Goal: Transaction & Acquisition: Download file/media

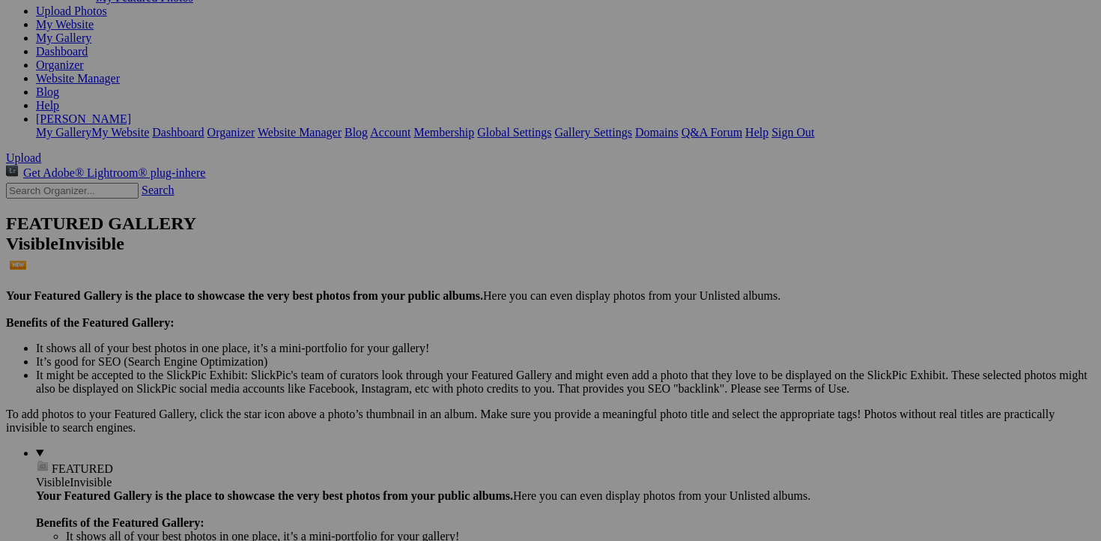
scroll to position [184, 0]
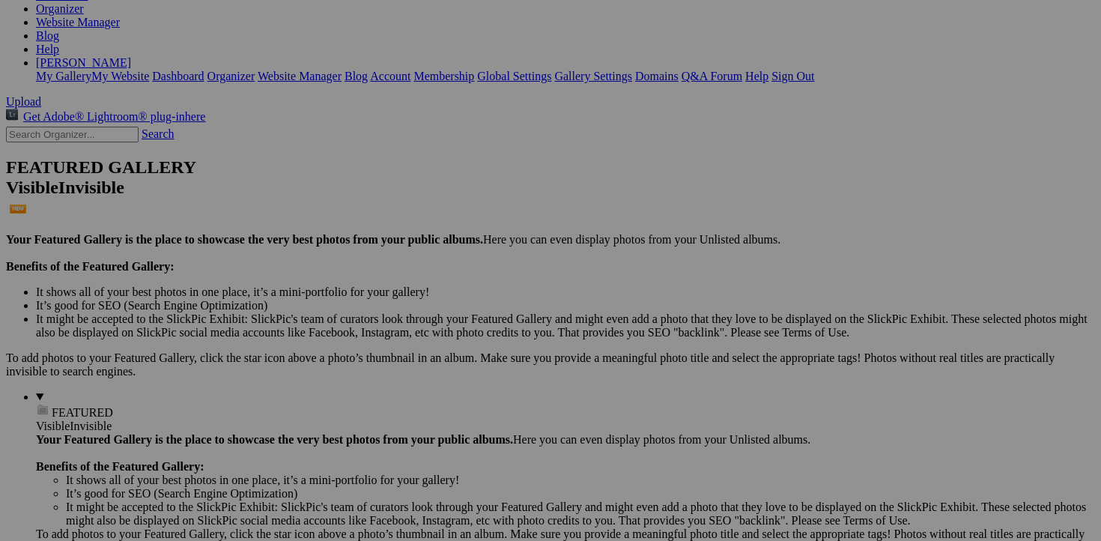
scroll to position [242, 0]
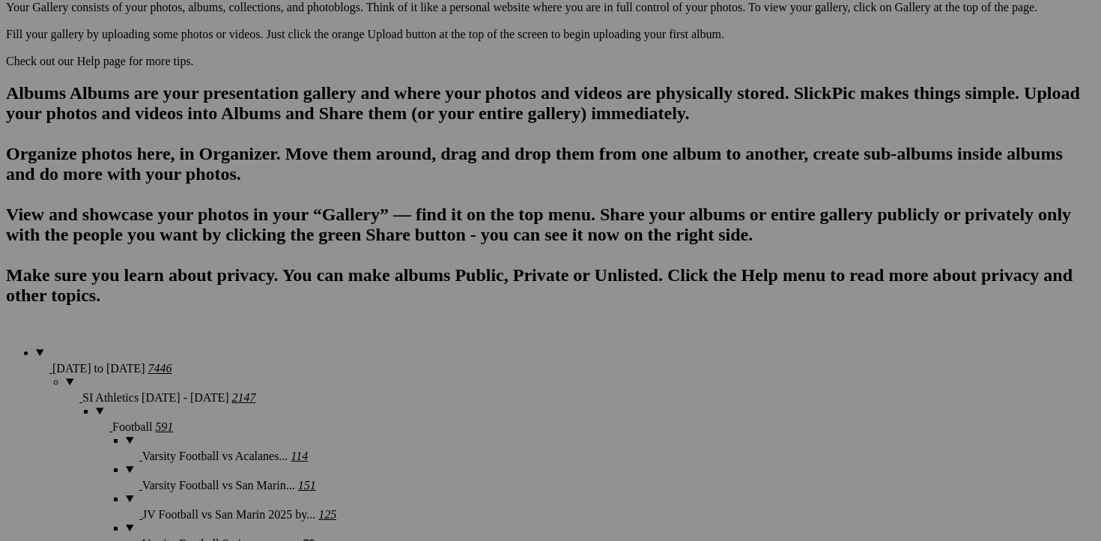
scroll to position [864, 0]
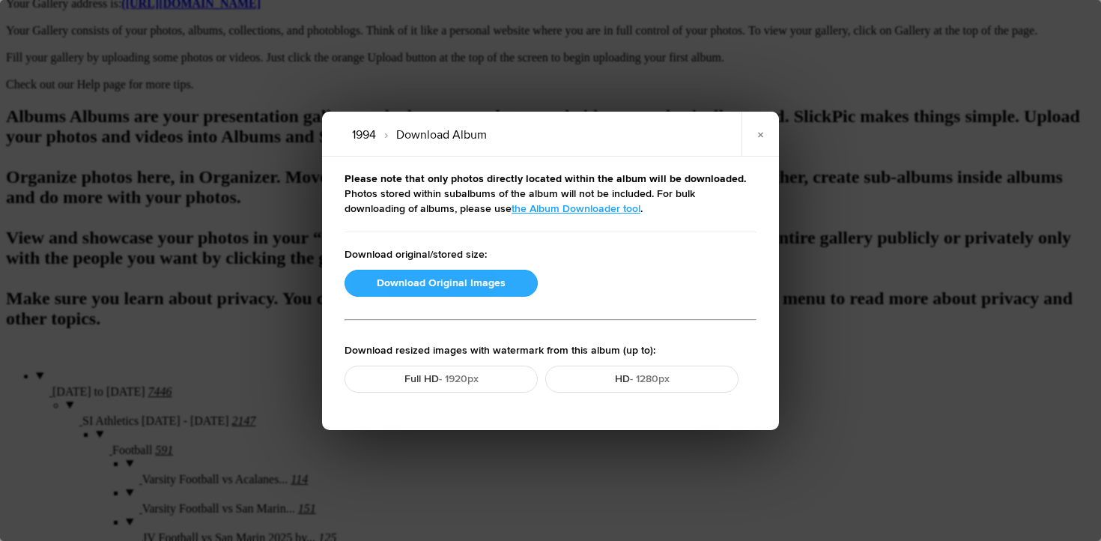
click at [433, 285] on button "Download Original Images" at bounding box center [441, 283] width 193 height 27
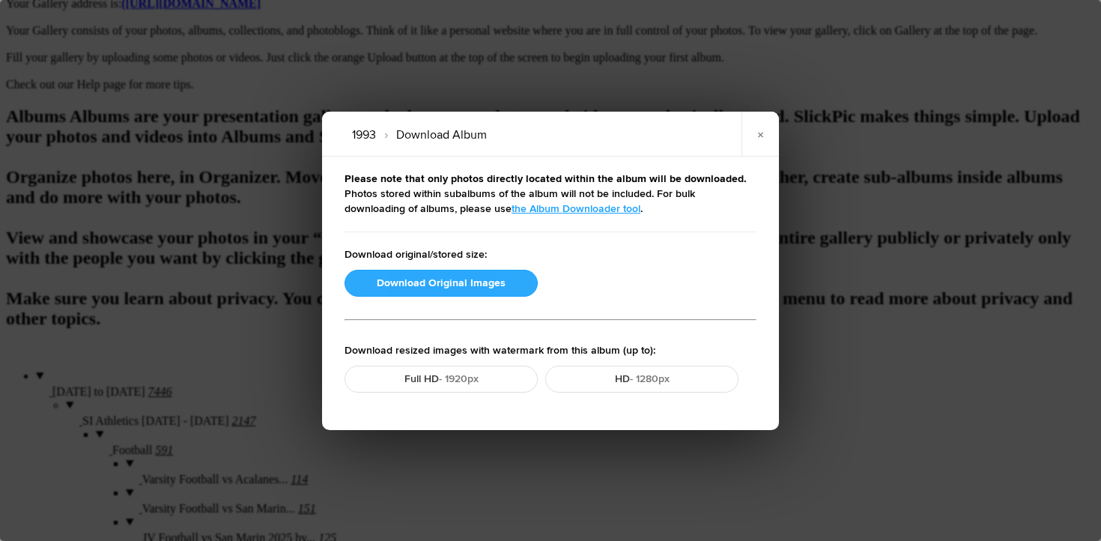
click at [404, 278] on button "Download Original Images" at bounding box center [441, 283] width 193 height 27
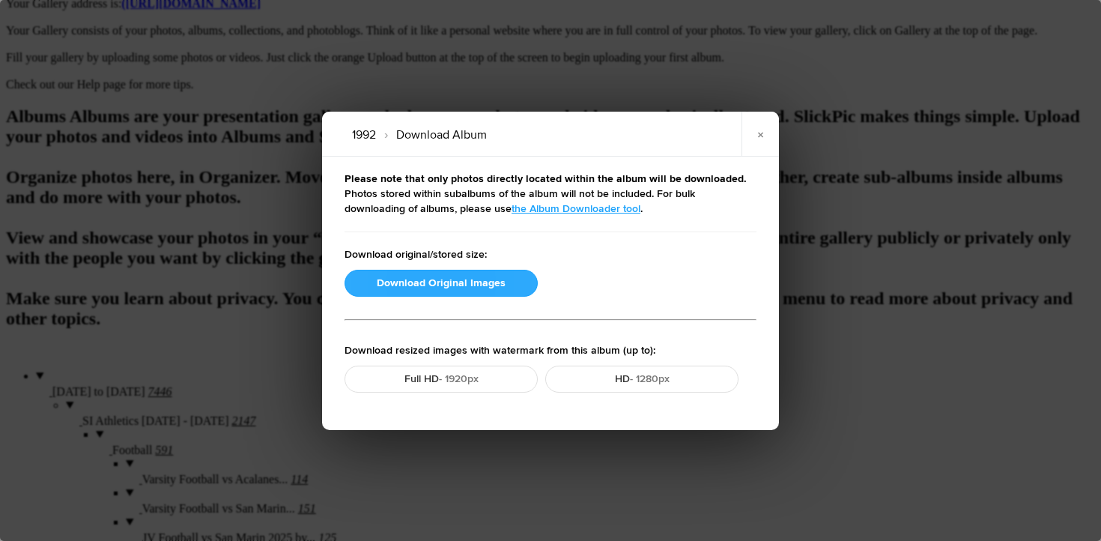
click at [375, 283] on button "Download Original Images" at bounding box center [441, 283] width 193 height 27
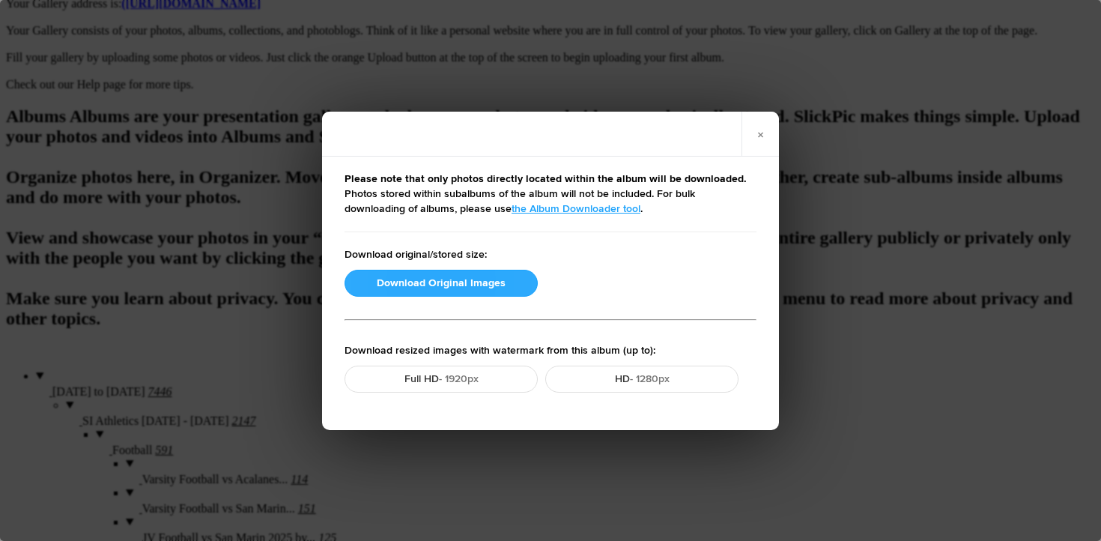
click at [426, 283] on button "Download Original Images" at bounding box center [441, 283] width 193 height 27
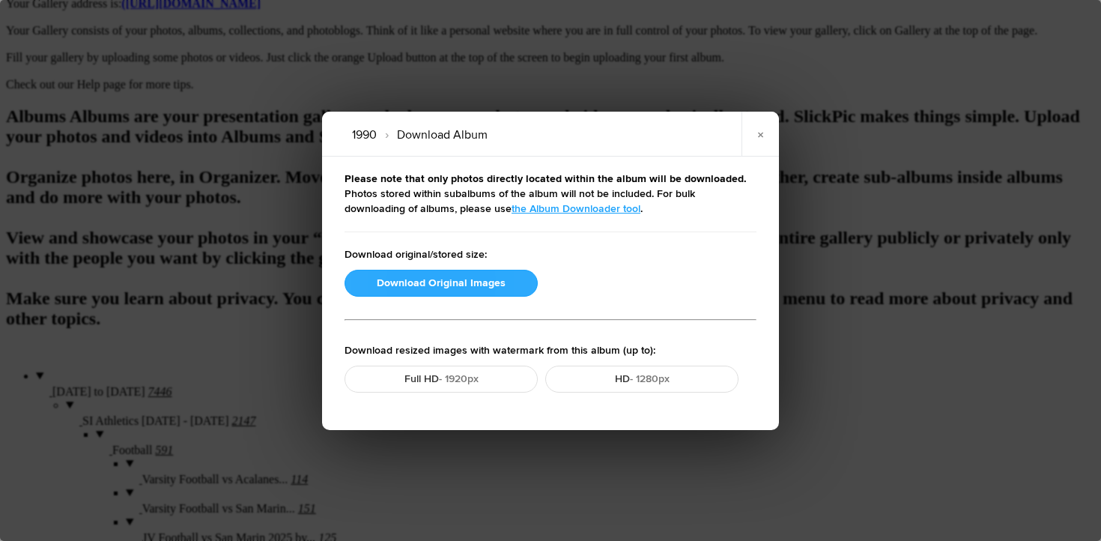
click at [458, 276] on button "Download Original Images" at bounding box center [441, 283] width 193 height 27
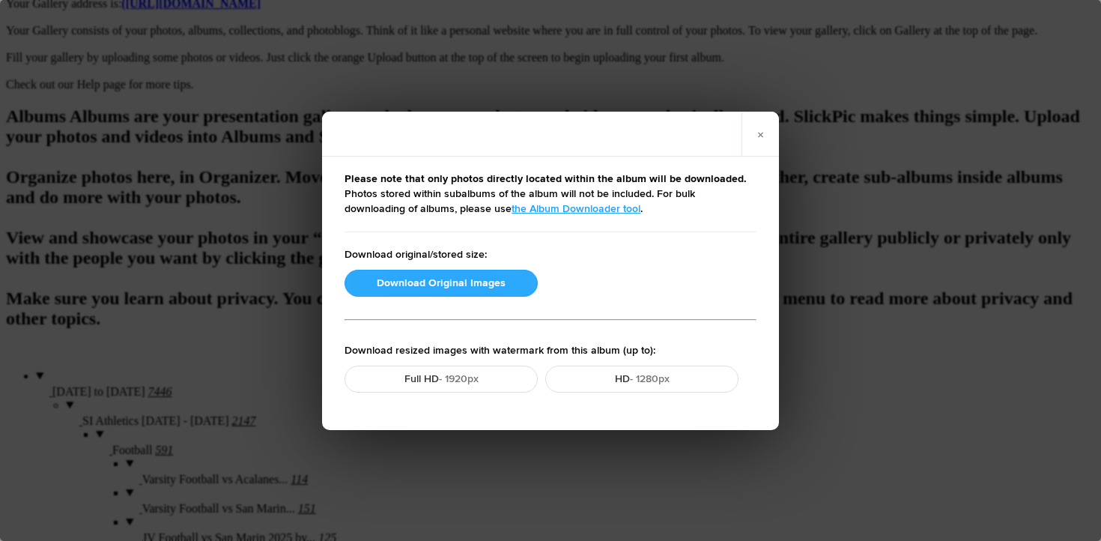
click at [446, 283] on button "Download Original Images" at bounding box center [441, 283] width 193 height 27
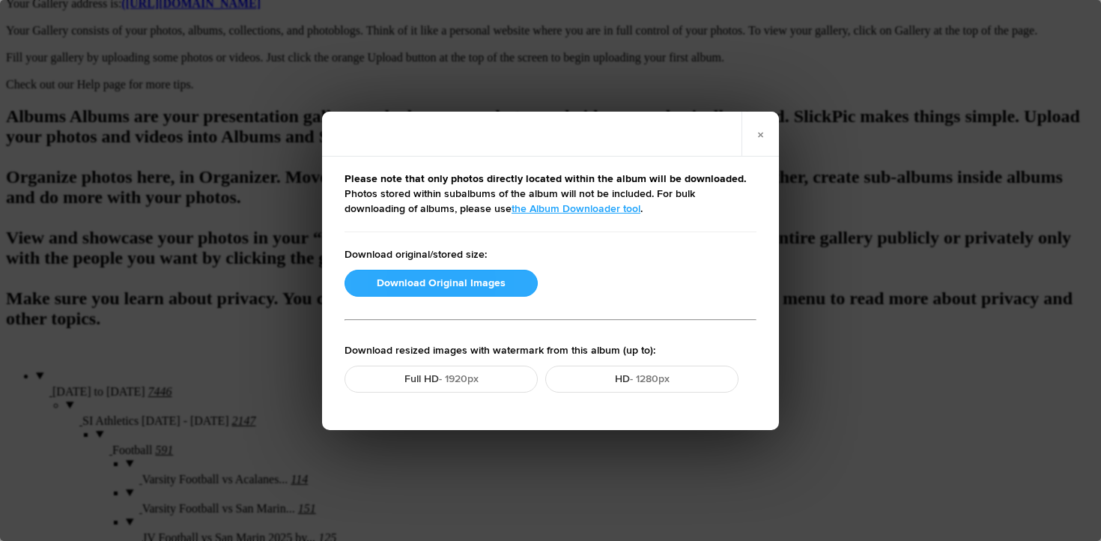
click at [431, 282] on button "Download Original Images" at bounding box center [441, 283] width 193 height 27
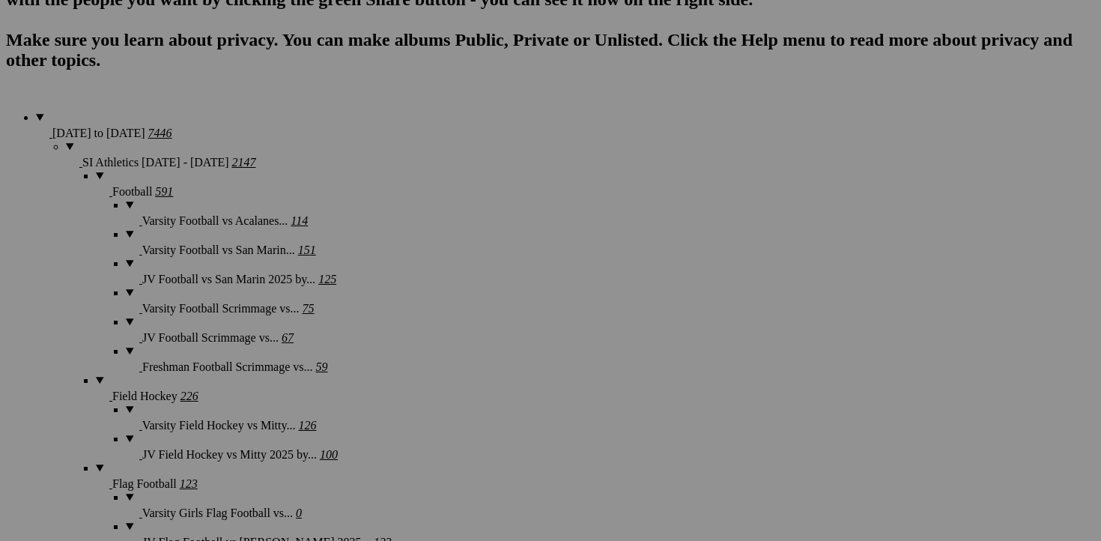
scroll to position [1124, 0]
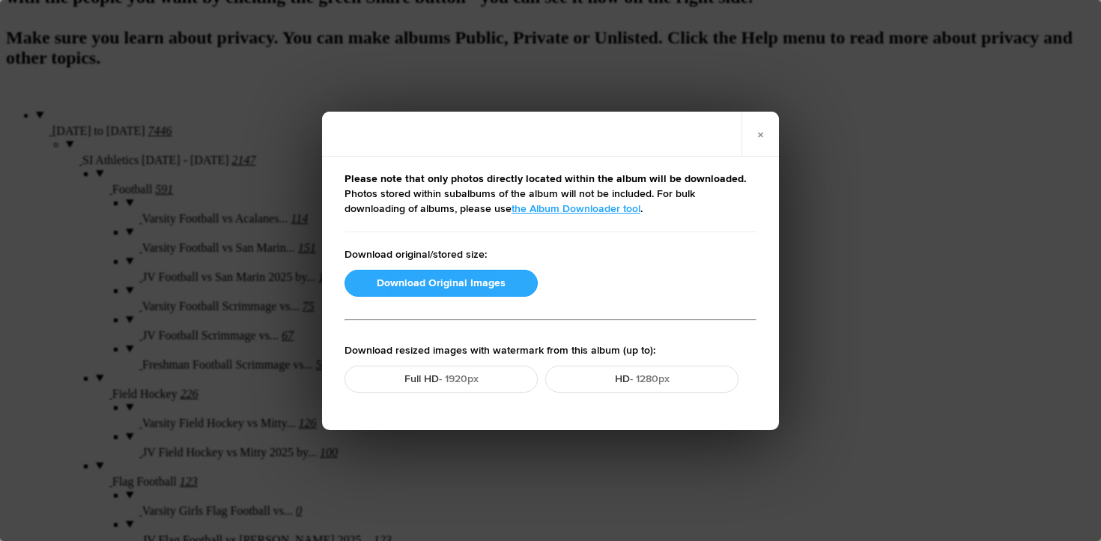
click at [418, 284] on button "Download Original Images" at bounding box center [441, 283] width 193 height 27
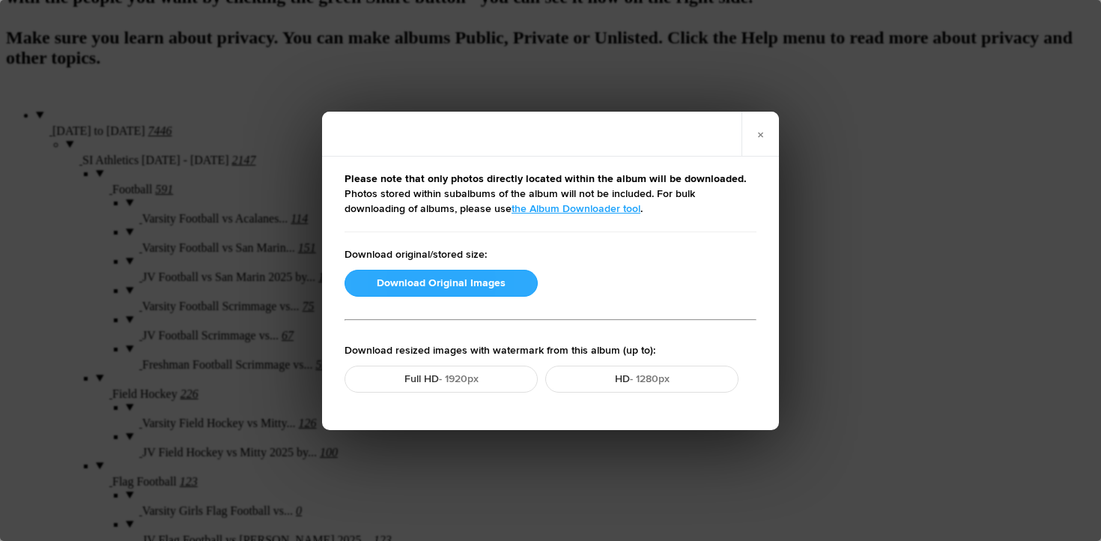
click at [404, 274] on button "Download Original Images" at bounding box center [441, 283] width 193 height 27
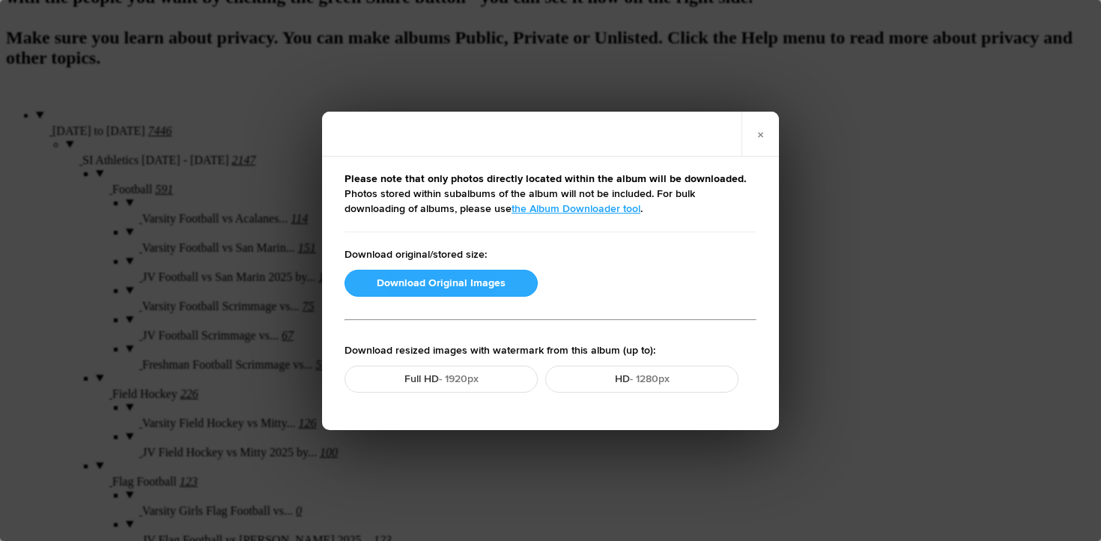
click at [399, 287] on button "Download Original Images" at bounding box center [441, 283] width 193 height 27
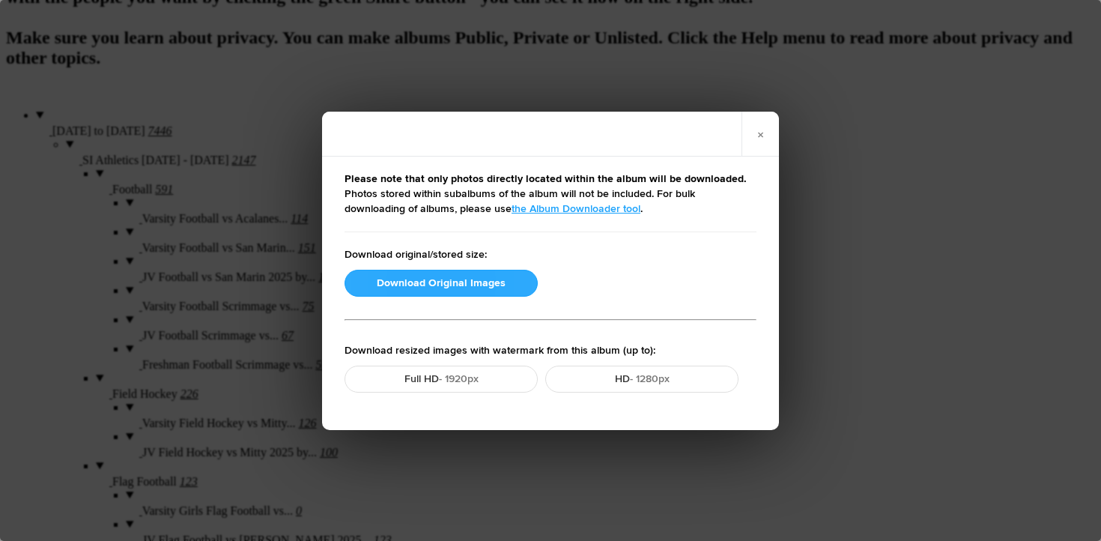
click at [448, 281] on button "Download Original Images" at bounding box center [441, 283] width 193 height 27
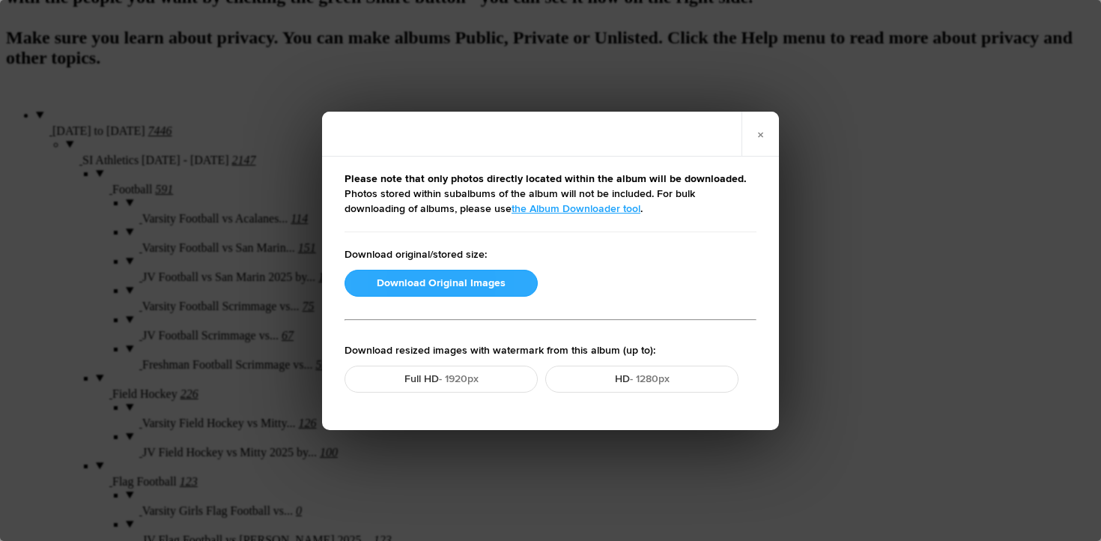
click at [422, 286] on button "Download Original Images" at bounding box center [441, 283] width 193 height 27
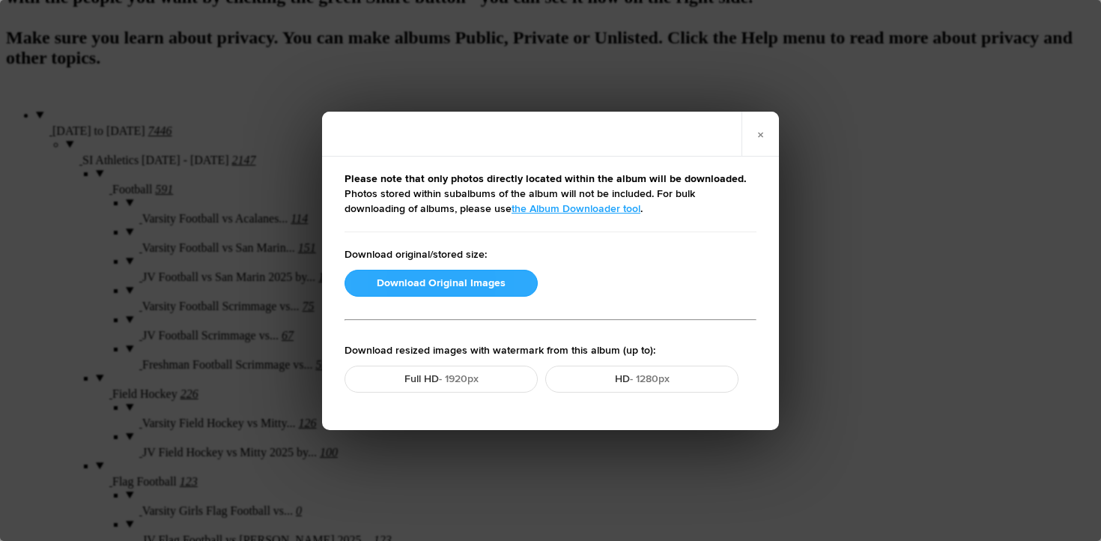
click at [453, 283] on button "Download Original Images" at bounding box center [441, 283] width 193 height 27
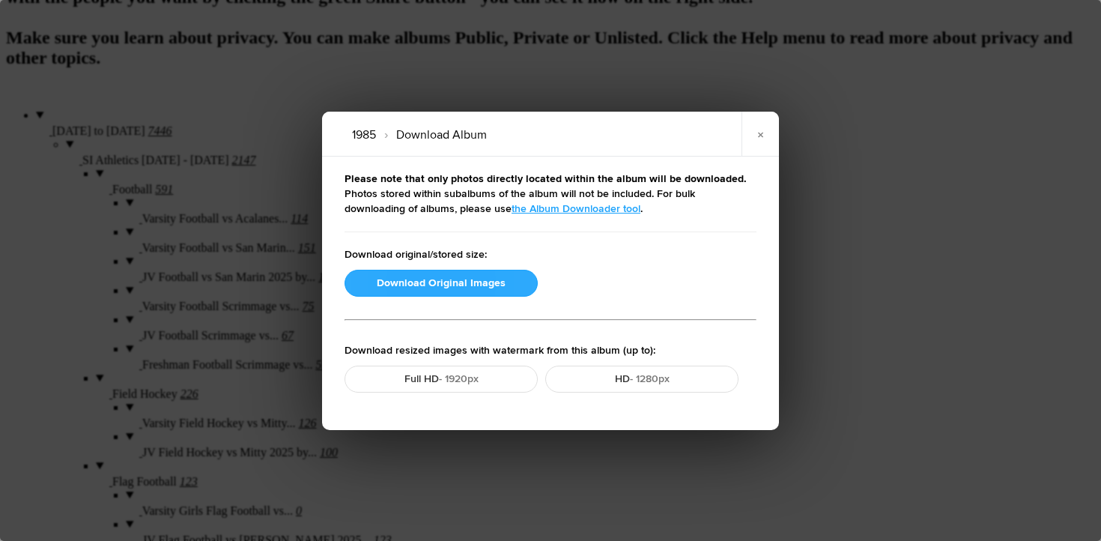
click at [458, 288] on button "Download Original Images" at bounding box center [441, 283] width 193 height 27
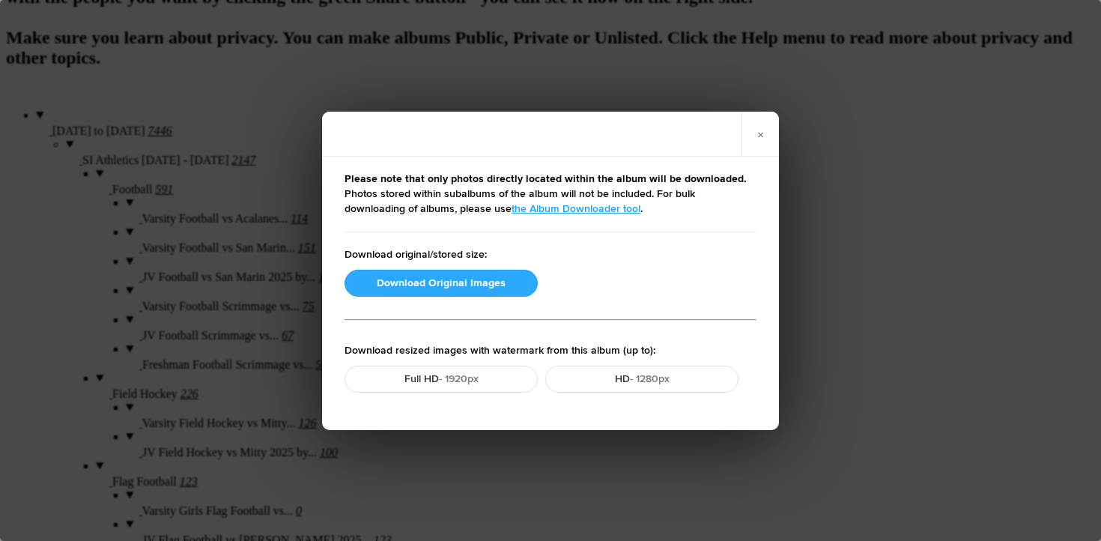
click at [443, 276] on button "Download Original Images" at bounding box center [441, 283] width 193 height 27
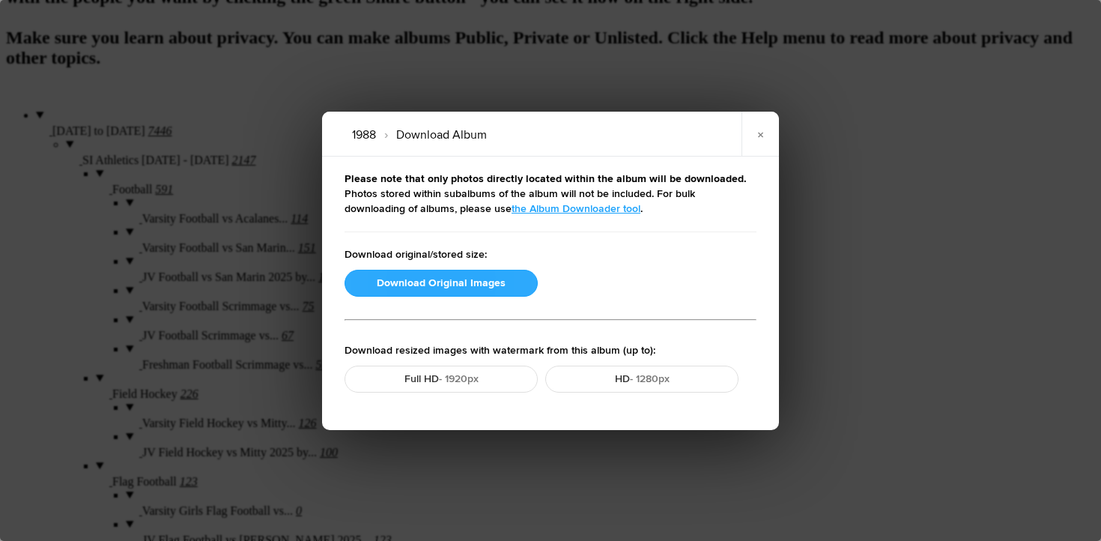
click at [424, 286] on button "Download Original Images" at bounding box center [441, 283] width 193 height 27
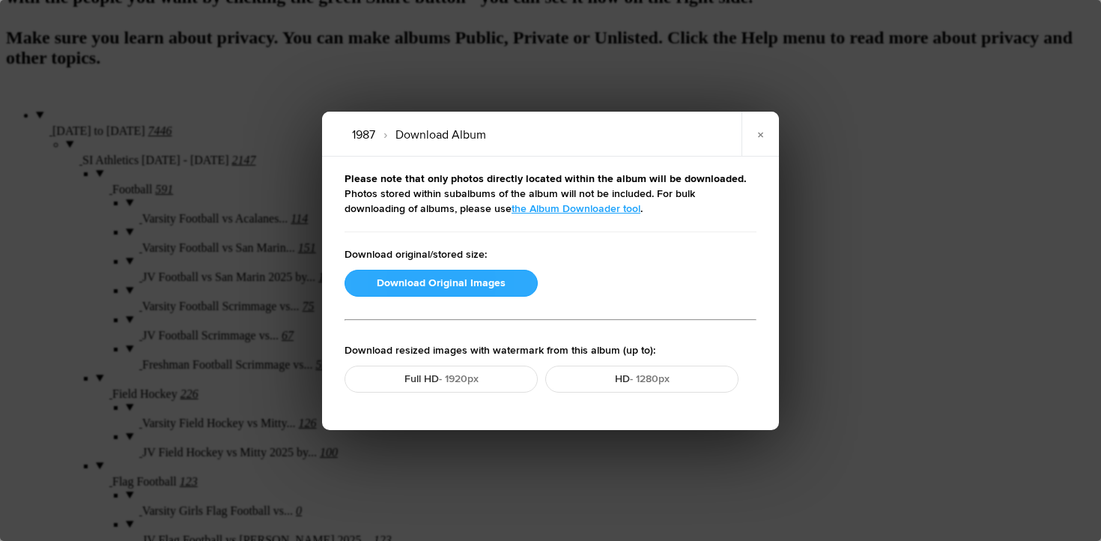
click at [450, 282] on button "Download Original Images" at bounding box center [441, 283] width 193 height 27
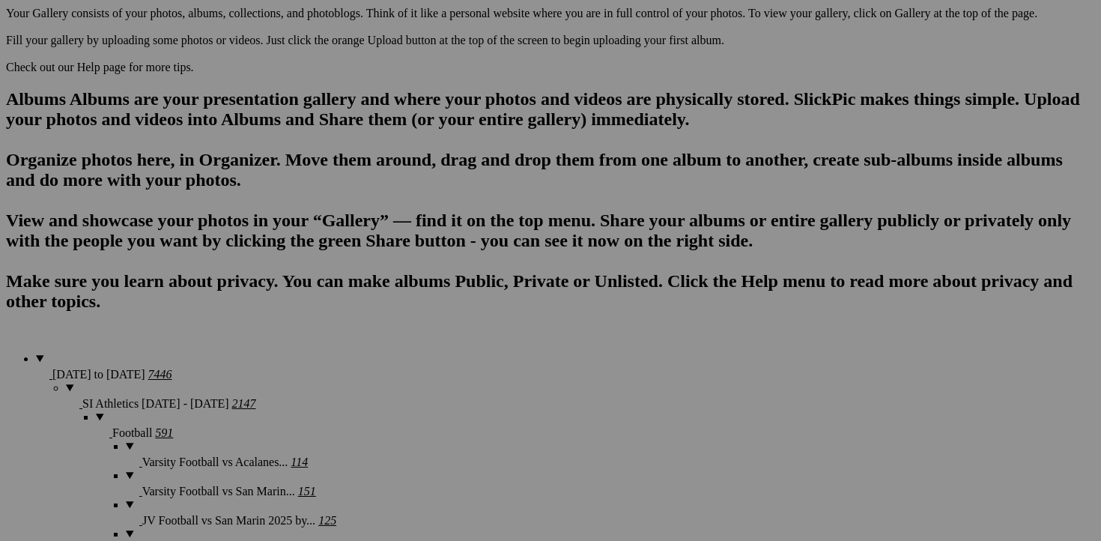
scroll to position [1011, 0]
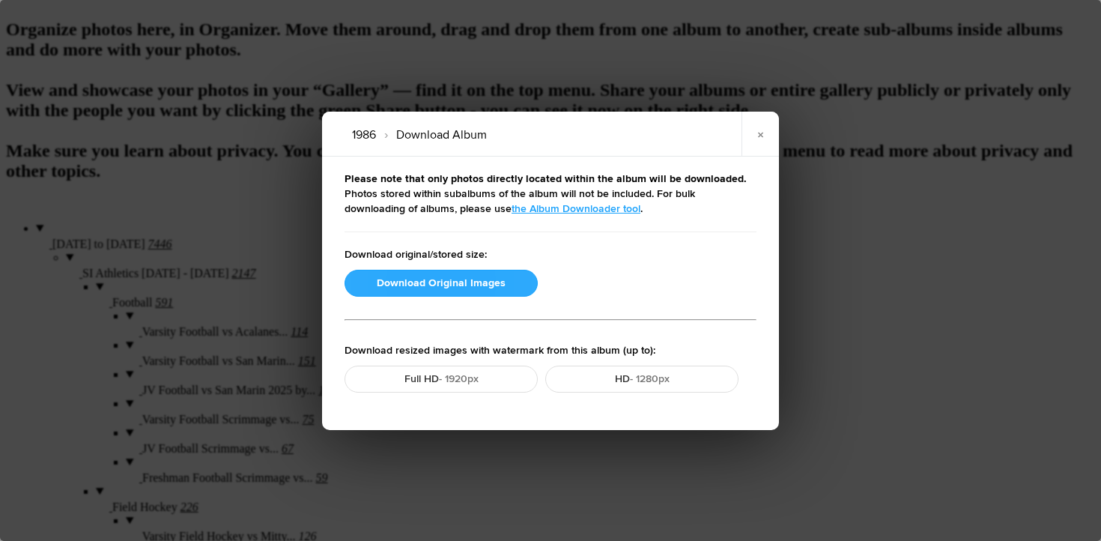
click at [469, 276] on button "Download Original Images" at bounding box center [441, 283] width 193 height 27
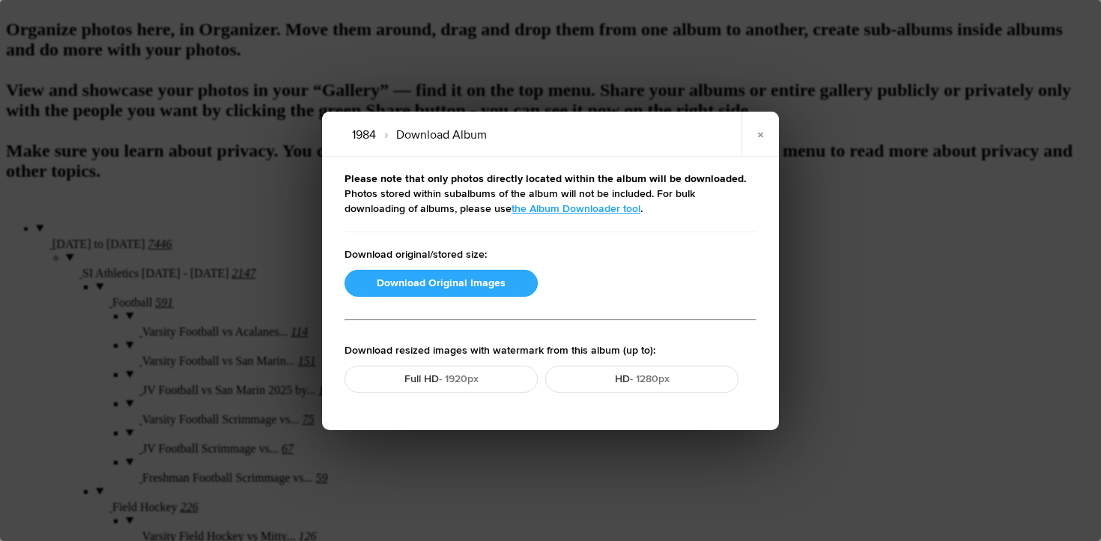
click at [438, 284] on button "Download Original Images" at bounding box center [441, 283] width 193 height 27
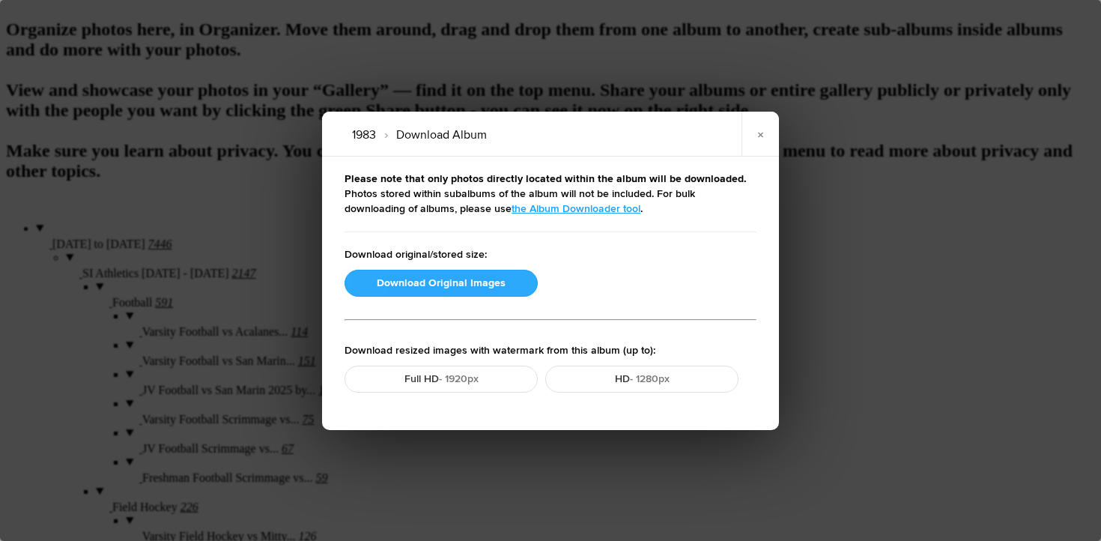
click at [443, 287] on button "Download Original Images" at bounding box center [441, 283] width 193 height 27
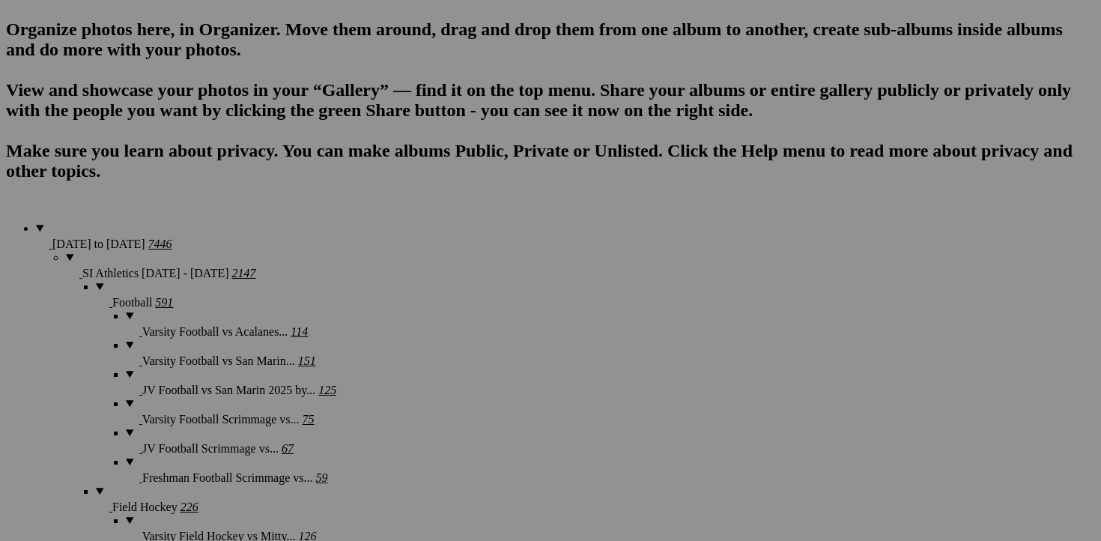
scroll to position [1279, 0]
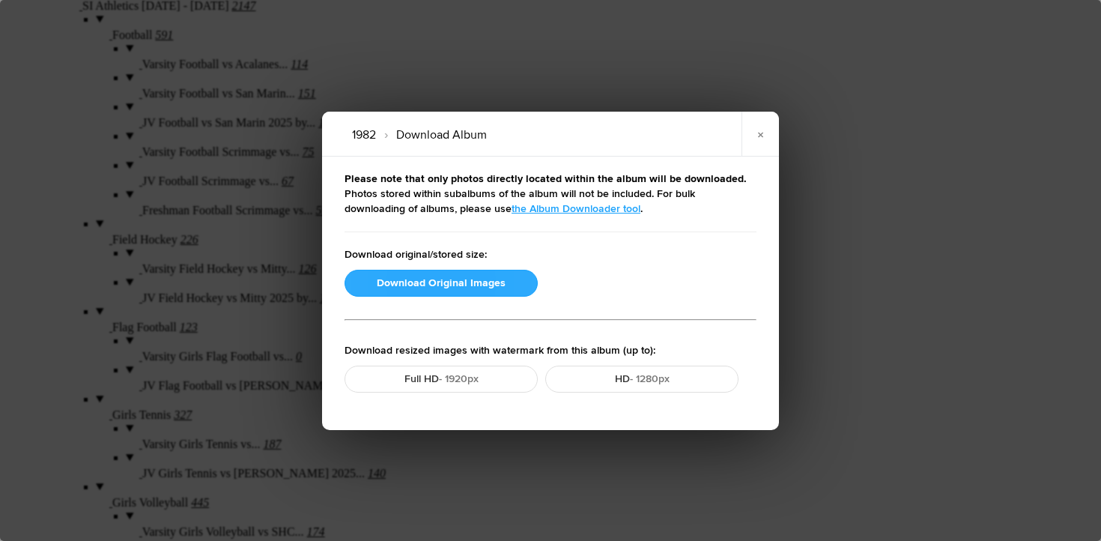
click at [384, 287] on button "Download Original Images" at bounding box center [441, 283] width 193 height 27
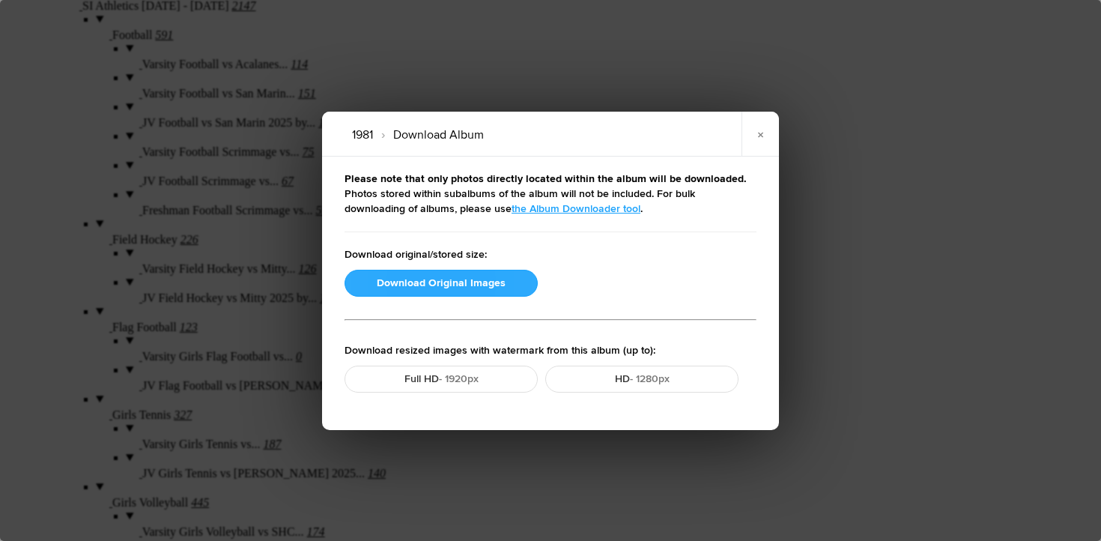
click at [404, 282] on button "Download Original Images" at bounding box center [441, 283] width 193 height 27
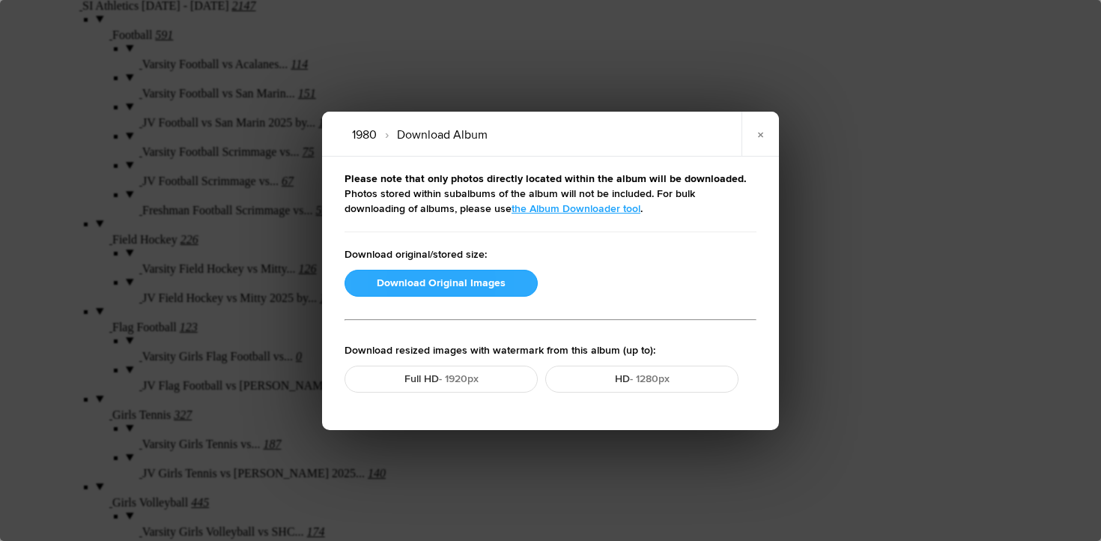
click at [412, 280] on button "Download Original Images" at bounding box center [441, 283] width 193 height 27
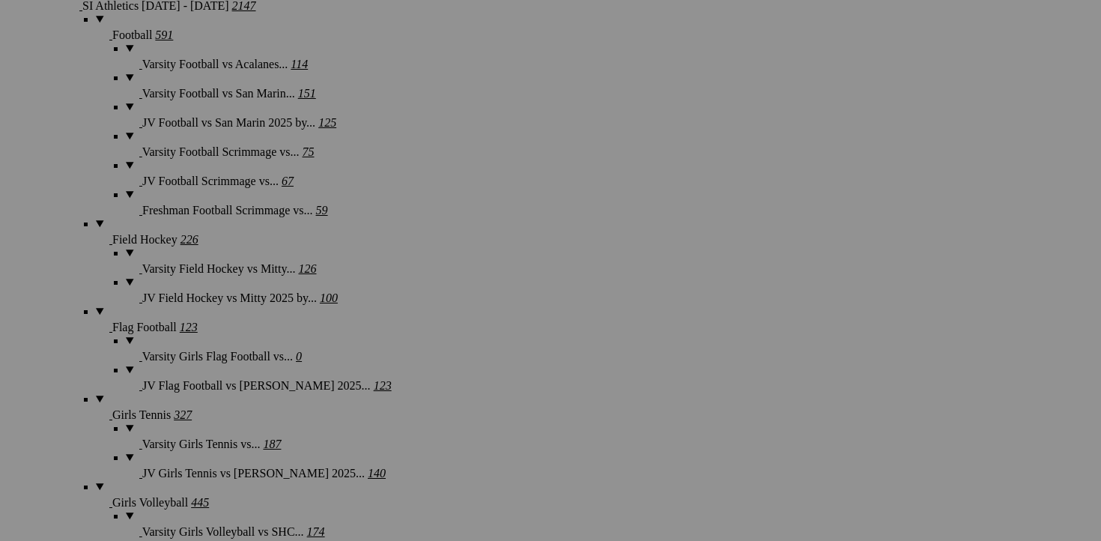
scroll to position [1232, 0]
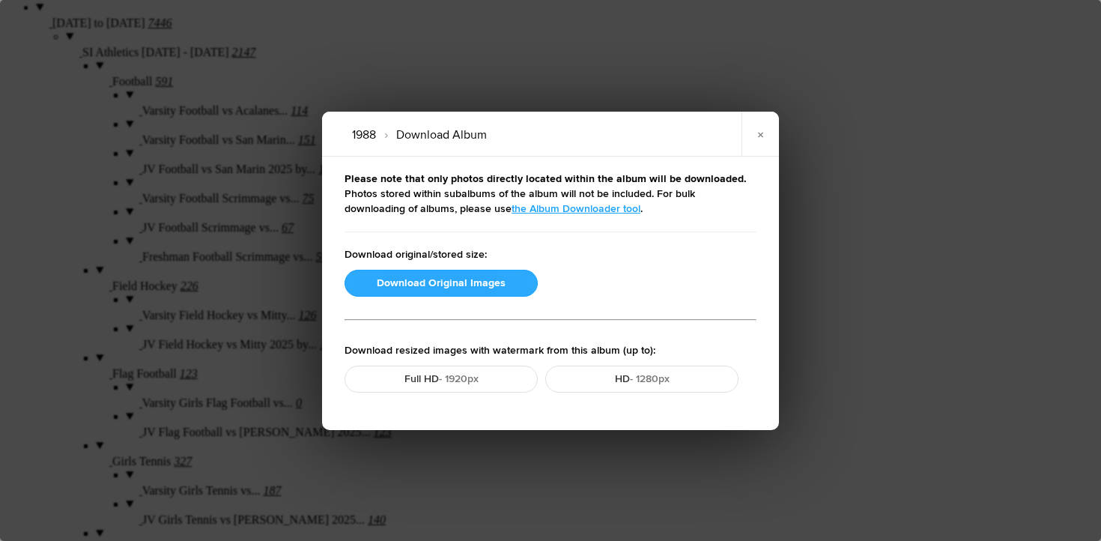
click at [439, 282] on button "Download Original Images" at bounding box center [441, 283] width 193 height 27
